Goal: Transaction & Acquisition: Purchase product/service

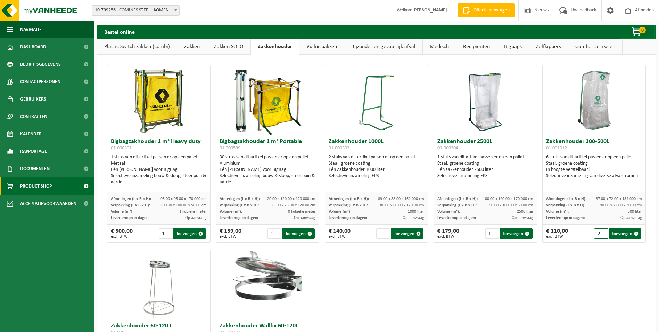
click at [599, 232] on input "2" at bounding box center [601, 233] width 14 height 10
click at [627, 234] on button "Toevoegen" at bounding box center [625, 233] width 32 height 10
type input "1"
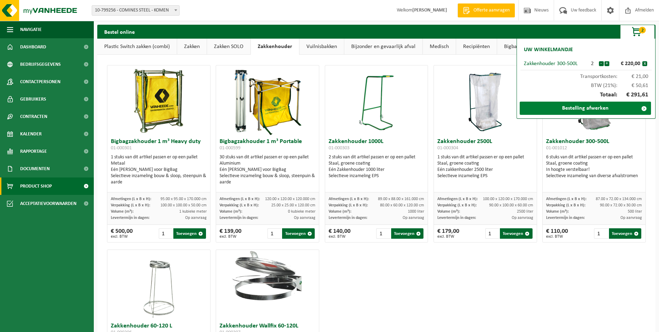
click at [595, 108] on link "Bestelling afwerken" at bounding box center [585, 107] width 131 height 13
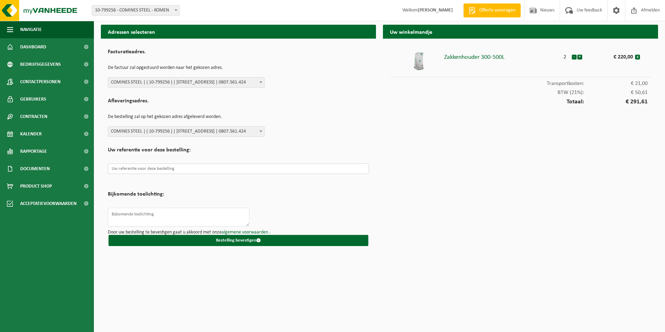
click at [127, 170] on input "text" at bounding box center [238, 168] width 261 height 10
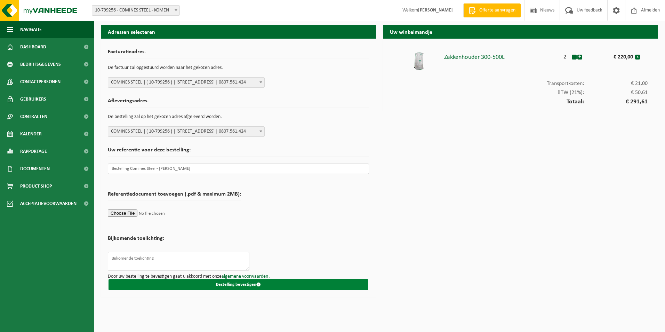
type input "Bestelling Comines Steel - Christophe D"
click at [229, 282] on button "Bestelling bevestigen" at bounding box center [238, 284] width 260 height 11
